Goal: Transaction & Acquisition: Download file/media

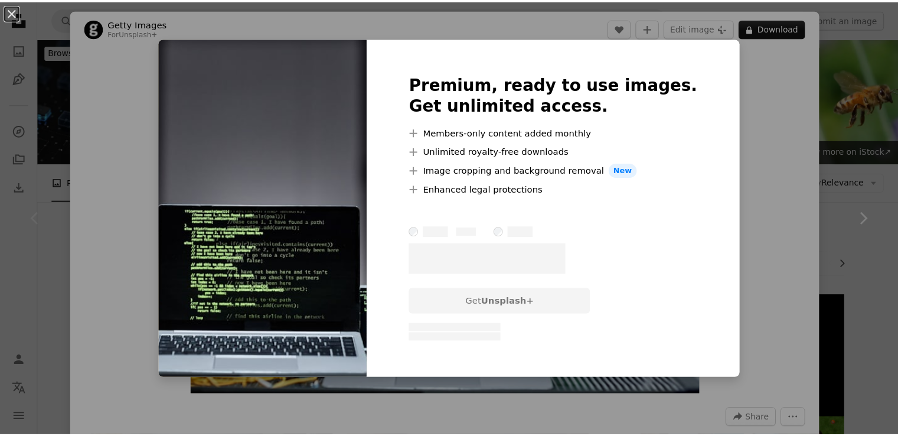
scroll to position [58, 0]
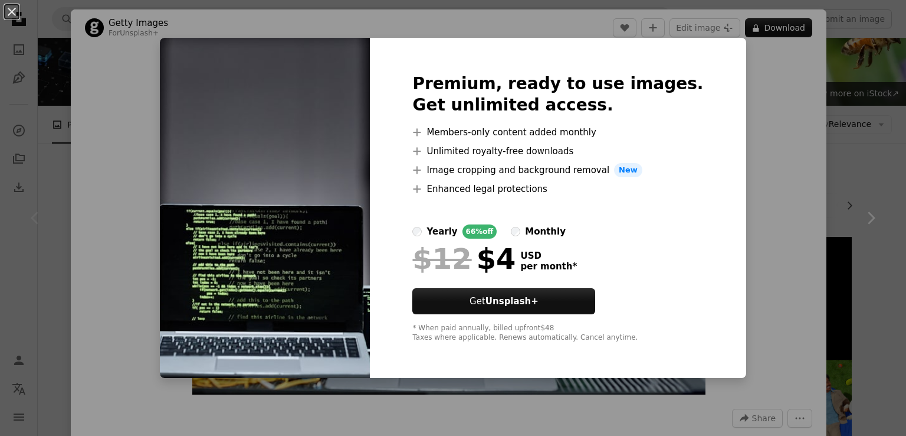
click at [734, 146] on div "An X shape Premium, ready to use images. Get unlimited access. A plus sign Memb…" at bounding box center [453, 218] width 906 height 436
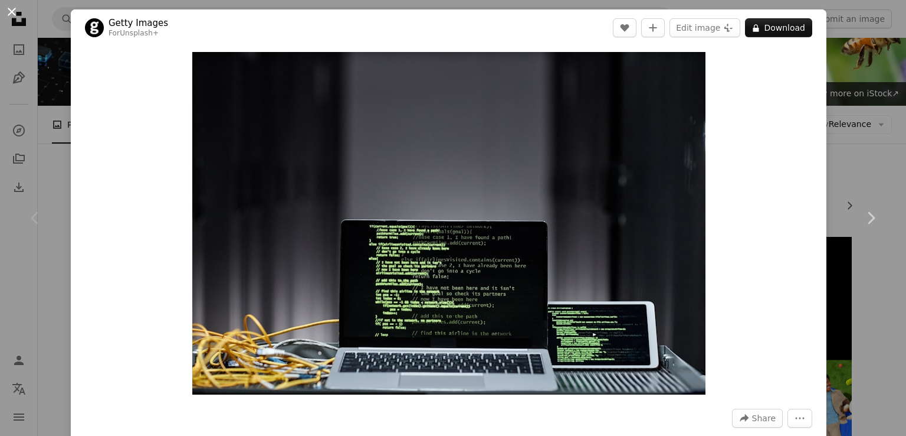
click at [14, 13] on button "An X shape" at bounding box center [12, 12] width 14 height 14
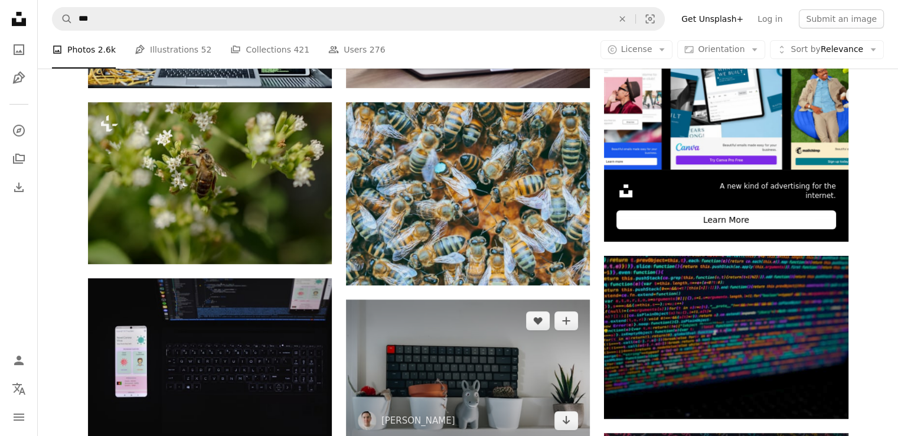
scroll to position [368, 0]
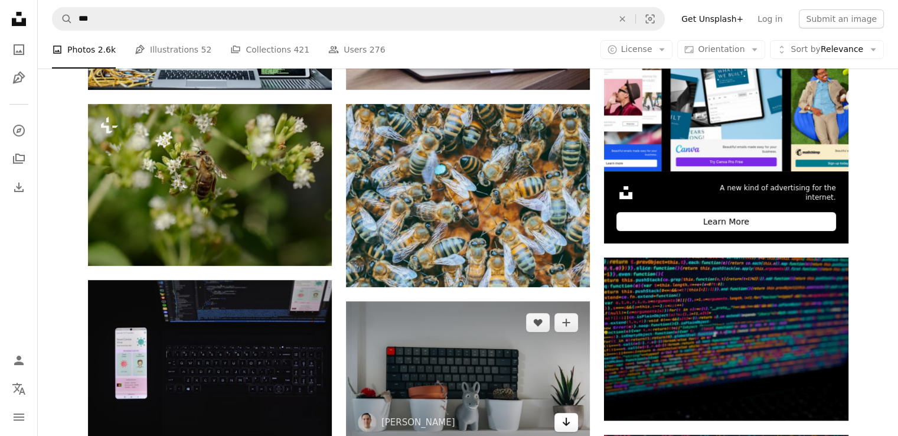
click at [565, 417] on icon "Download" at bounding box center [566, 421] width 8 height 8
